Goal: Task Accomplishment & Management: Manage account settings

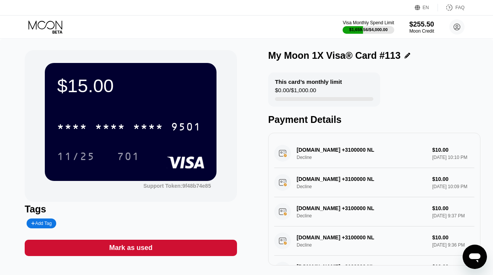
click at [33, 22] on icon at bounding box center [45, 26] width 35 height 13
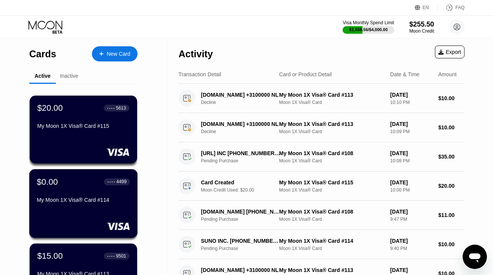
click at [73, 201] on div "My Moon 1X Visa® Card #114" at bounding box center [83, 200] width 93 height 6
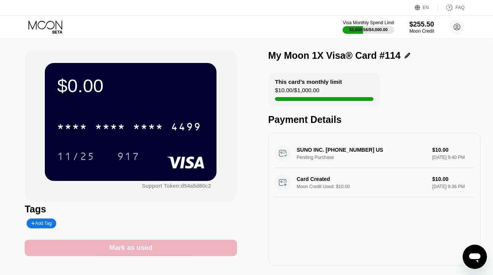
click at [117, 249] on div "Mark as used" at bounding box center [130, 248] width 43 height 9
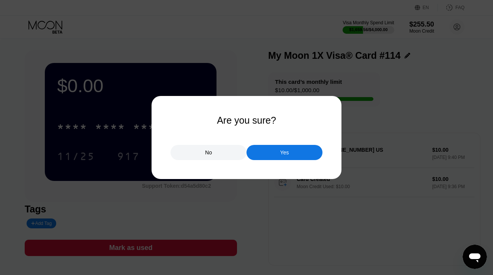
click at [267, 150] on div "Yes" at bounding box center [284, 152] width 76 height 15
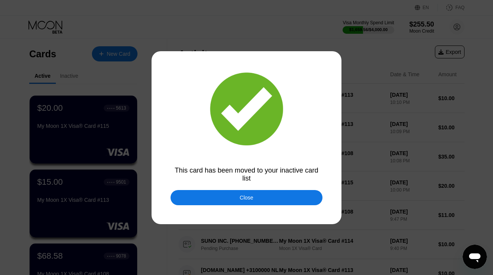
click at [303, 198] on div "Close" at bounding box center [246, 197] width 152 height 15
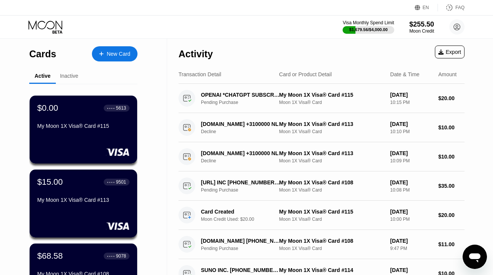
click at [109, 134] on div "$0.00 ● ● ● ● 5613 My Moon 1X Visa® Card #115" at bounding box center [83, 130] width 107 height 68
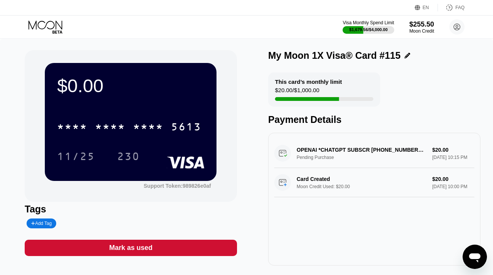
click at [147, 249] on div "Mark as used" at bounding box center [130, 248] width 43 height 9
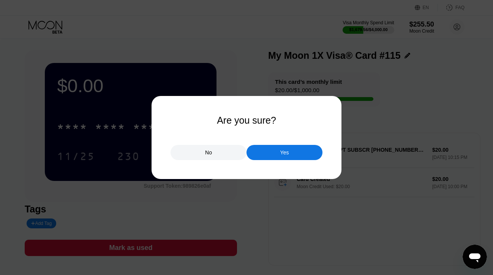
click at [272, 143] on div "No Yes" at bounding box center [246, 148] width 152 height 23
click at [274, 148] on div "Yes" at bounding box center [284, 152] width 76 height 15
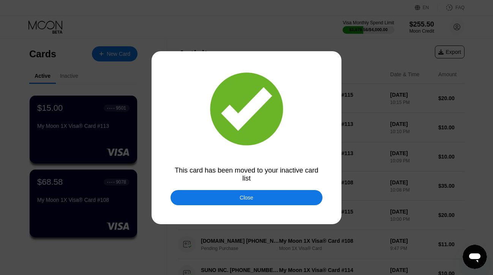
click at [254, 197] on div "Close" at bounding box center [246, 197] width 152 height 15
